Goal: Task Accomplishment & Management: Use online tool/utility

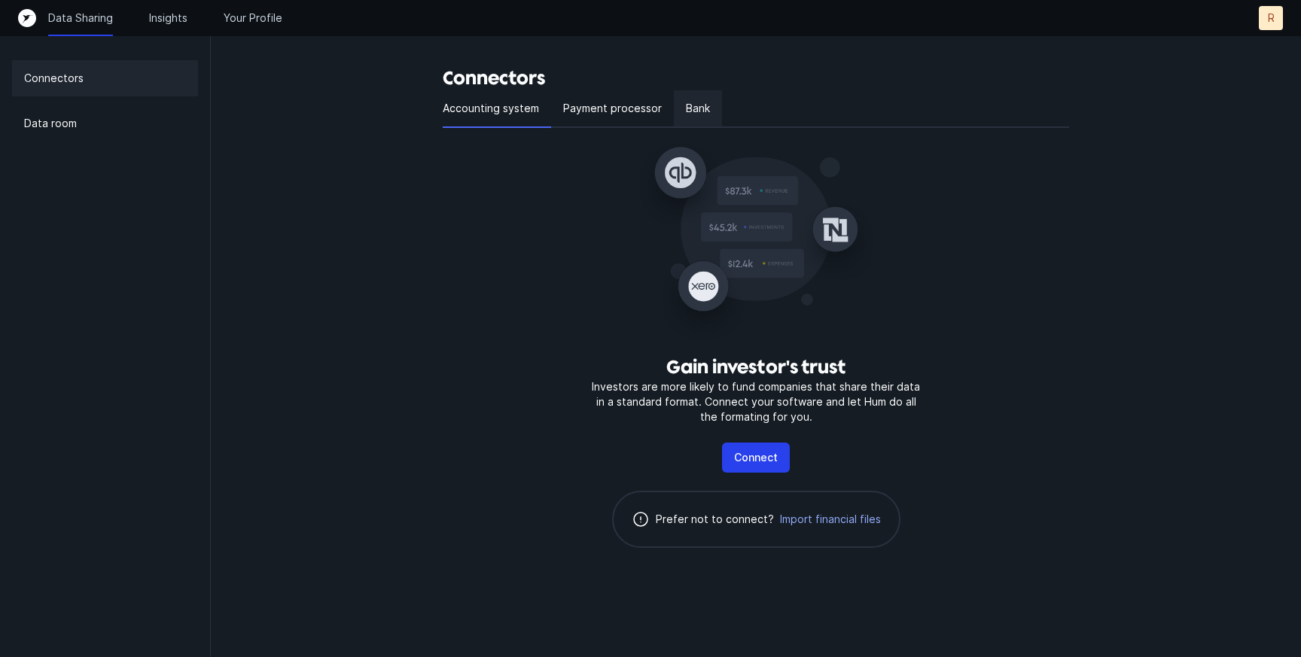
click at [694, 110] on p "Bank" at bounding box center [698, 108] width 24 height 18
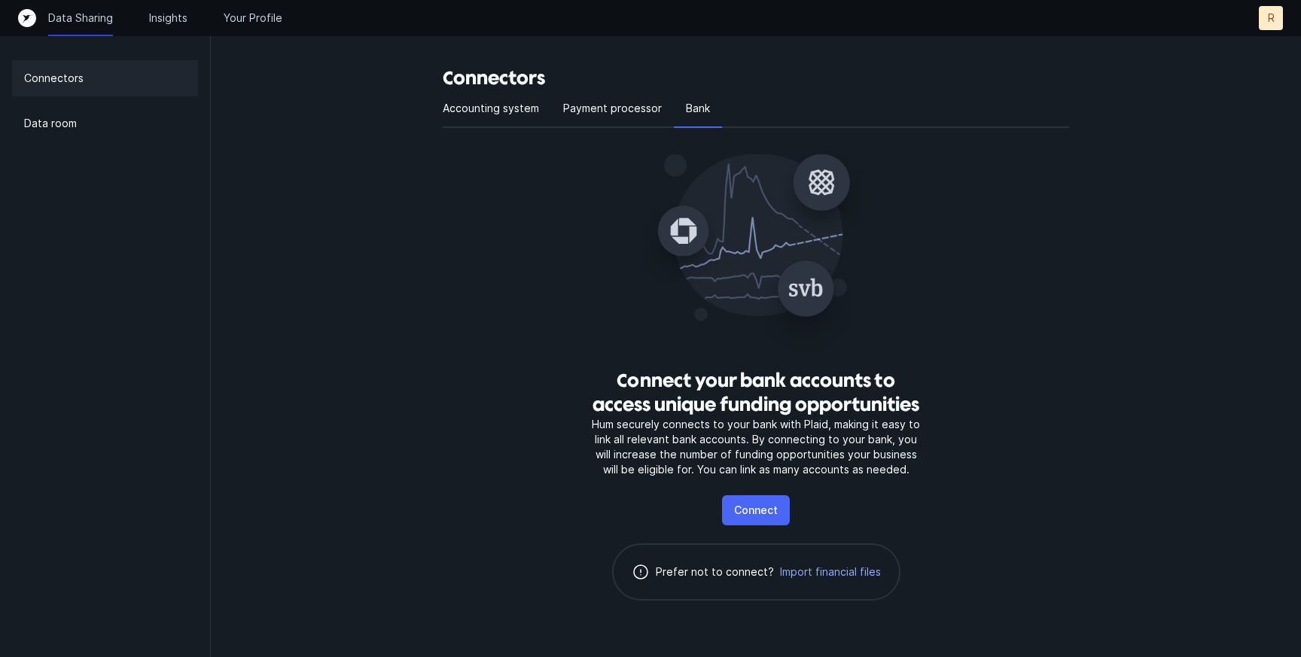
click at [762, 511] on p "Connect" at bounding box center [756, 510] width 44 height 18
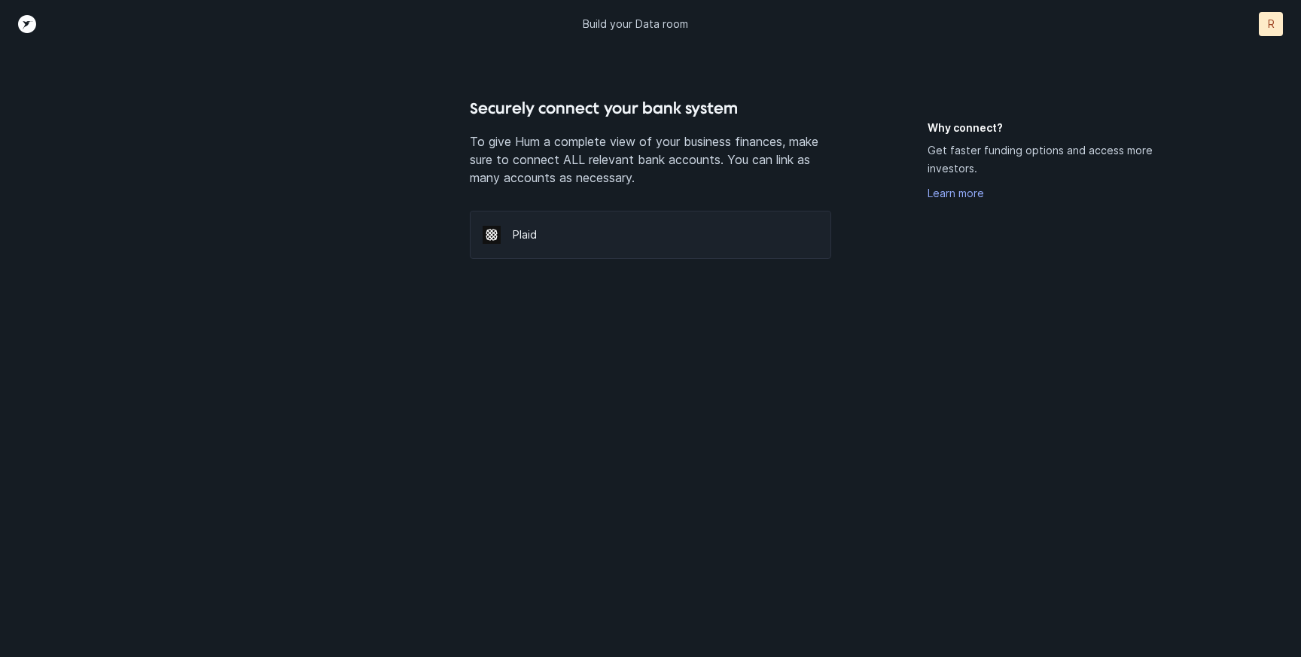
click at [652, 249] on div "Plaid" at bounding box center [650, 235] width 361 height 48
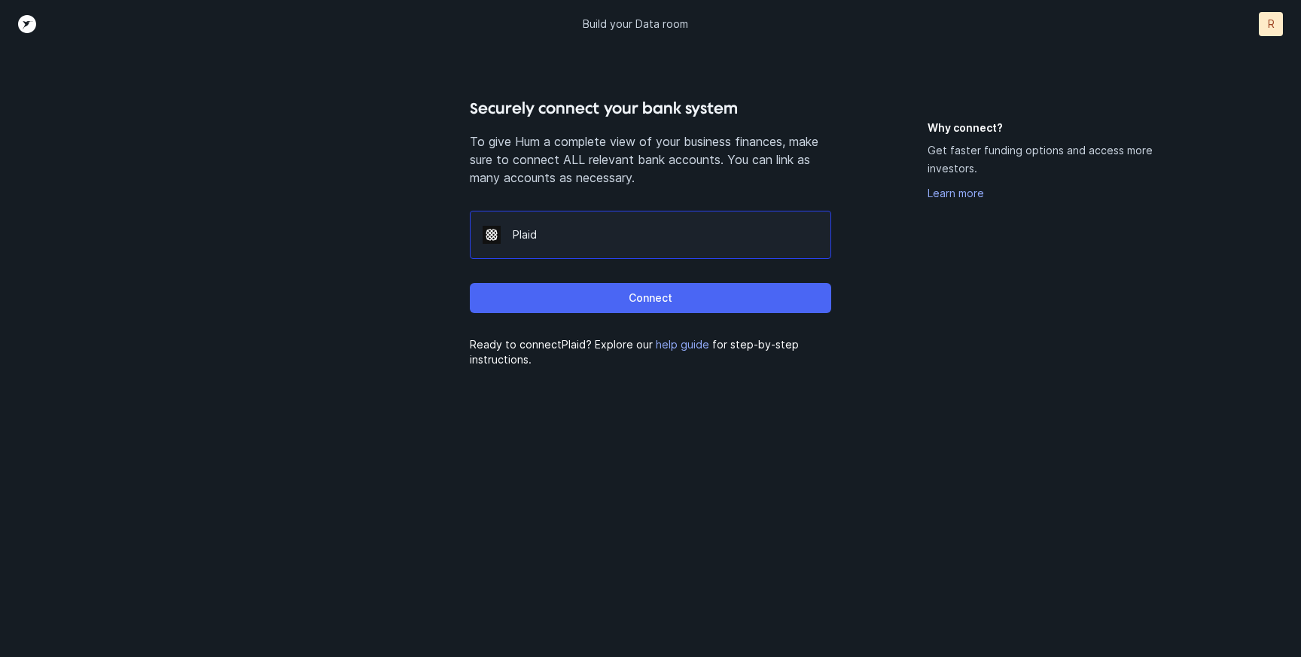
click at [656, 303] on p "Connect" at bounding box center [651, 298] width 44 height 18
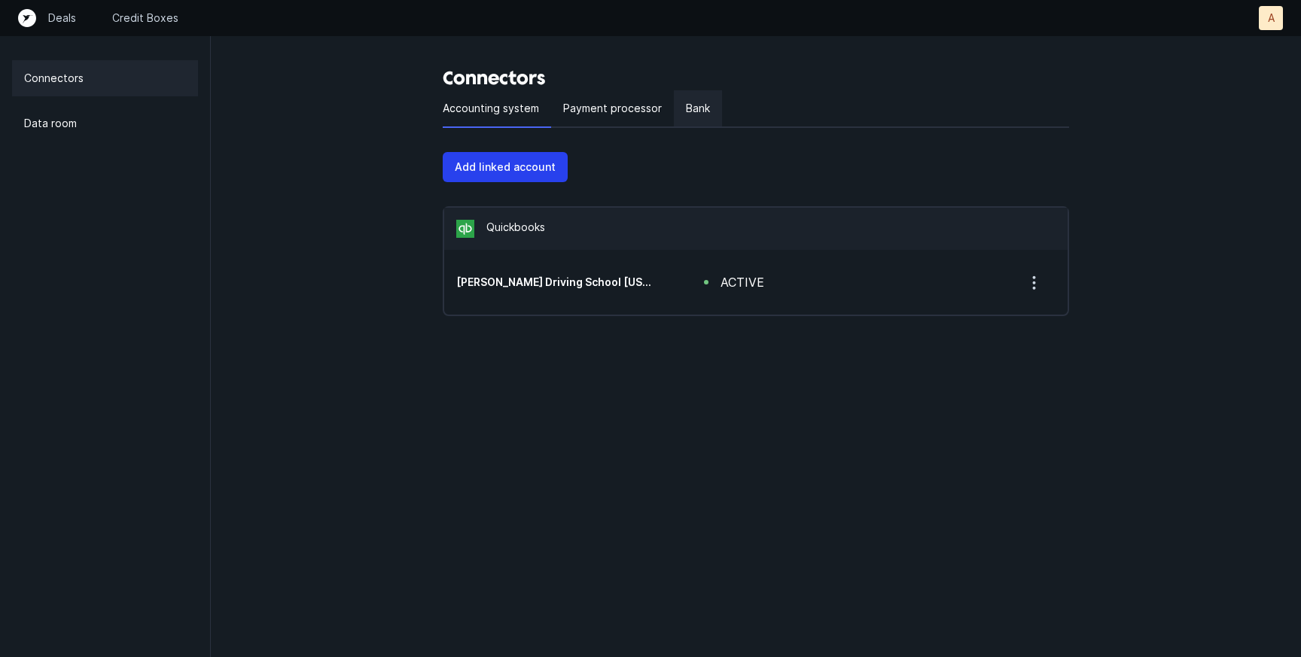
click at [680, 100] on div "Bank" at bounding box center [698, 109] width 48 height 38
